Goal: Task Accomplishment & Management: Use online tool/utility

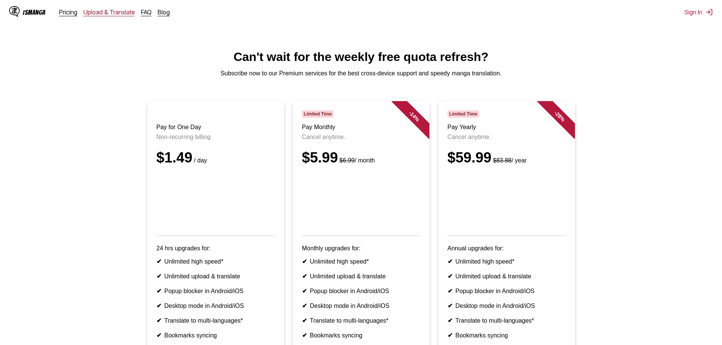
click at [91, 13] on link "Upload & Translate" at bounding box center [109, 12] width 52 height 8
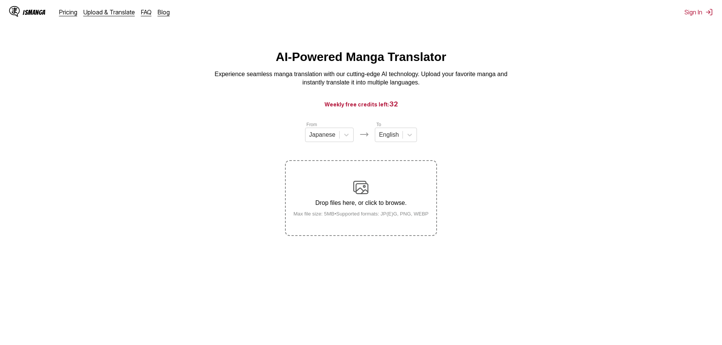
click at [380, 106] on h3 "Weekly free credits left: 32" at bounding box center [361, 103] width 686 height 9
drag, startPoint x: 380, startPoint y: 107, endPoint x: 424, endPoint y: 109, distance: 44.0
click at [424, 109] on h3 "Weekly free credits left: 32" at bounding box center [361, 103] width 686 height 9
click at [389, 113] on main "AI-Powered Manga Translator Experience seamless manga translation with our cutt…" at bounding box center [361, 205] width 722 height 311
click at [694, 12] on button "Sign In" at bounding box center [699, 12] width 28 height 8
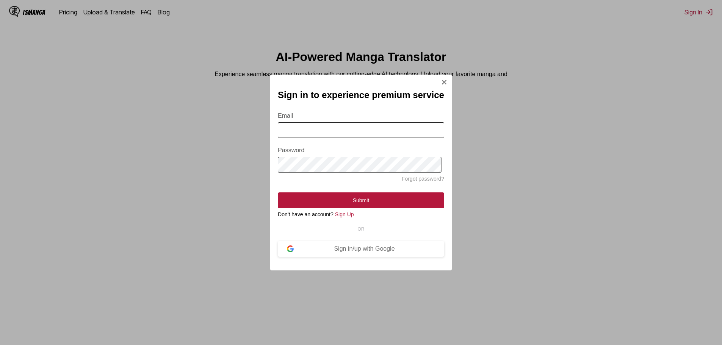
click at [442, 80] on img "Sign In Modal" at bounding box center [444, 82] width 6 height 6
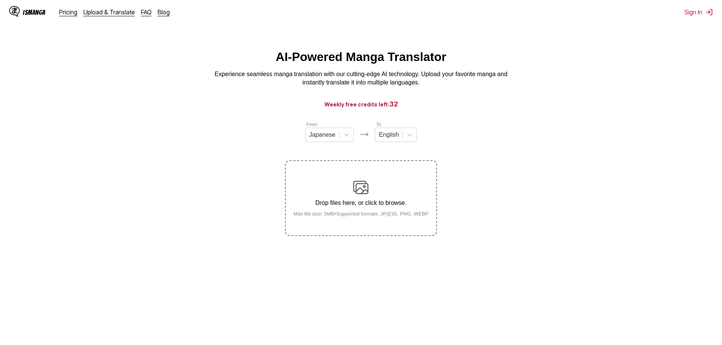
click at [198, 129] on section "From Japanese To English Drop files here, or click to browse. Max file size: 5M…" at bounding box center [361, 178] width 710 height 115
